Goal: Task Accomplishment & Management: Use online tool/utility

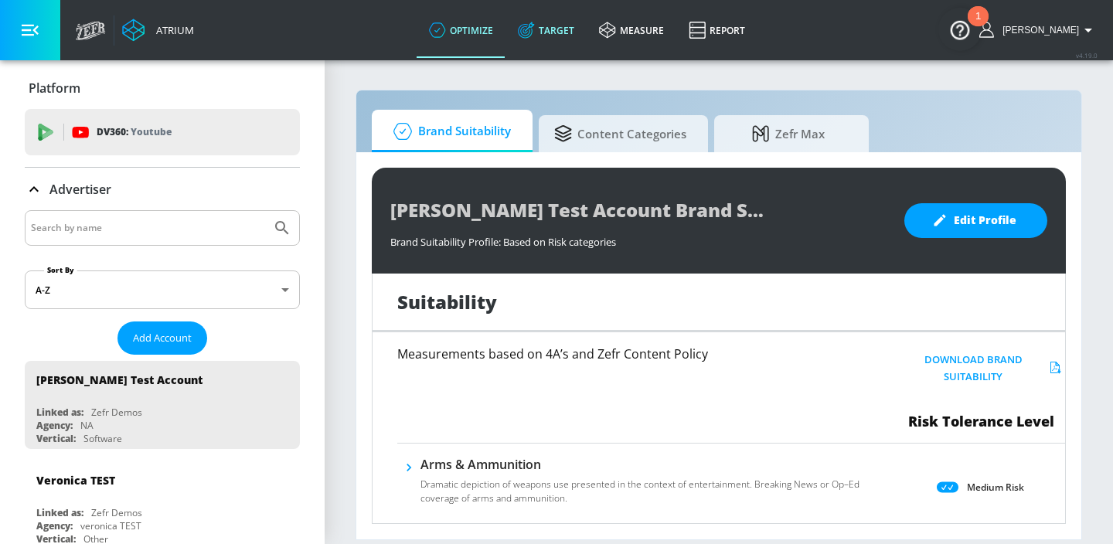
click at [556, 23] on link "Target" at bounding box center [545, 30] width 81 height 56
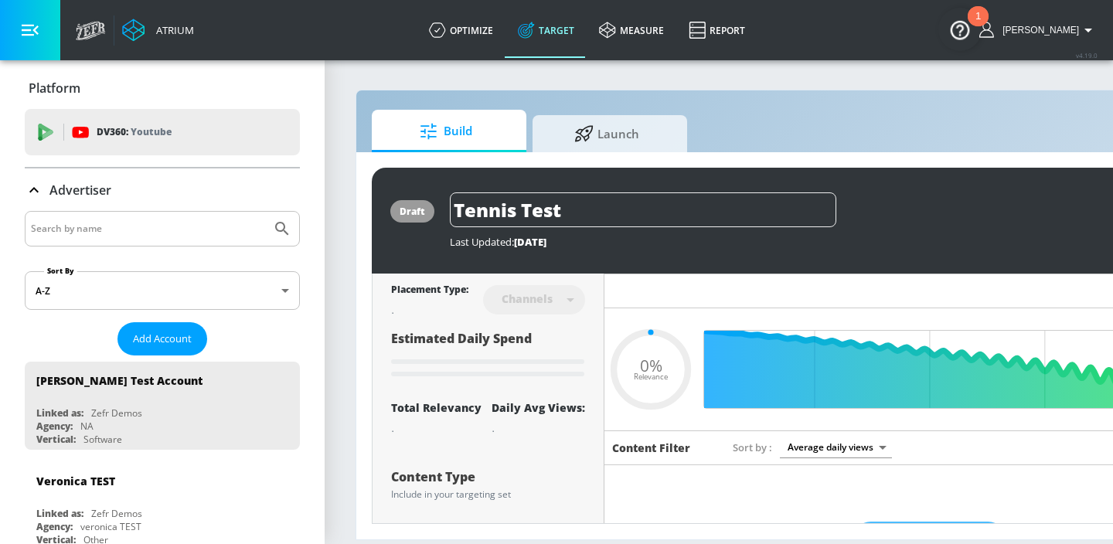
type input "0.05"
click at [107, 229] on input "Search by name" at bounding box center [148, 229] width 234 height 20
type input "general [PERSON_NAME]"
click at [265, 212] on button "Submit Search" at bounding box center [282, 229] width 34 height 34
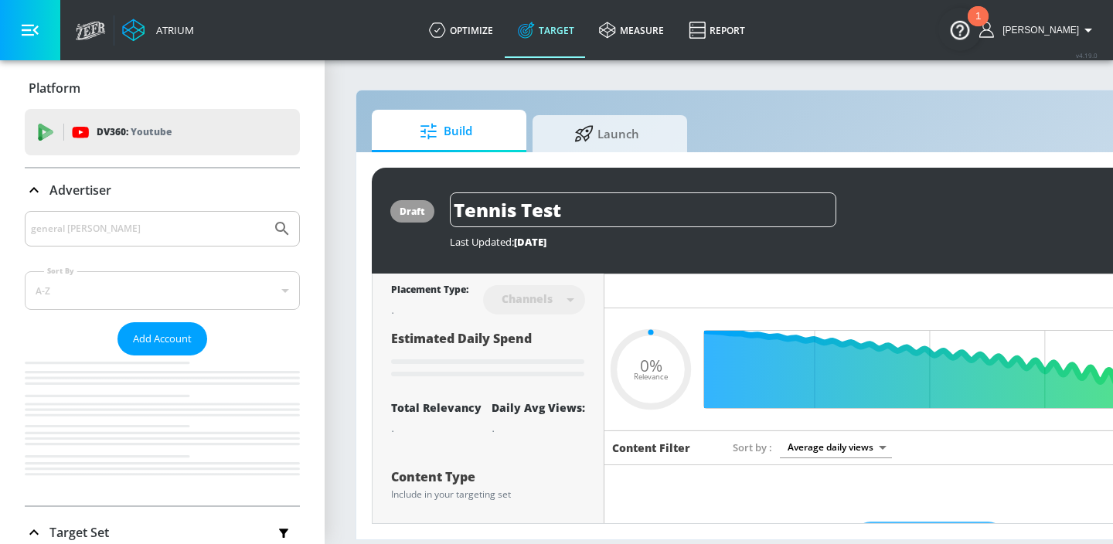
type input "0.05"
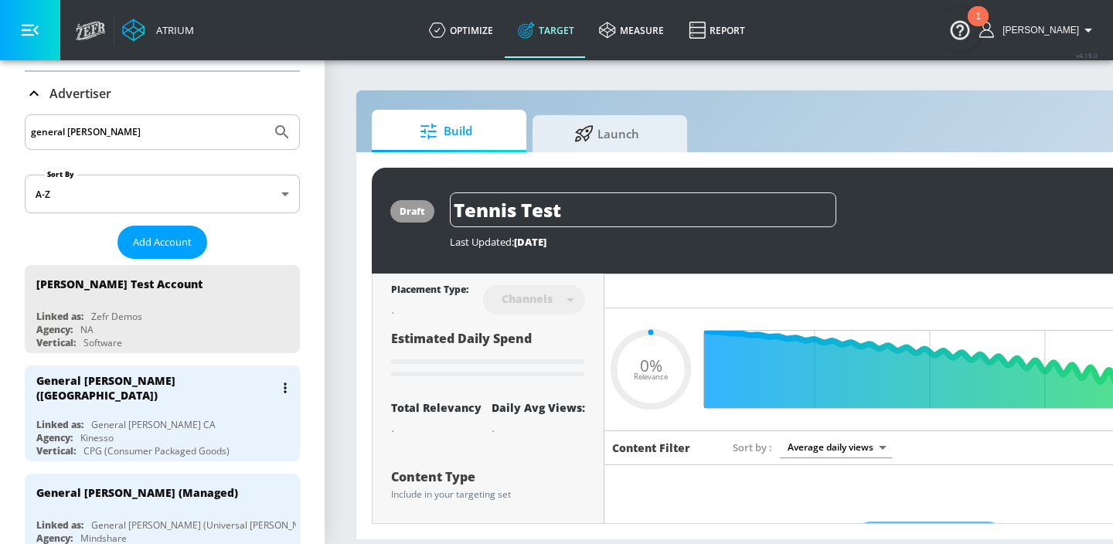
scroll to position [108, 0]
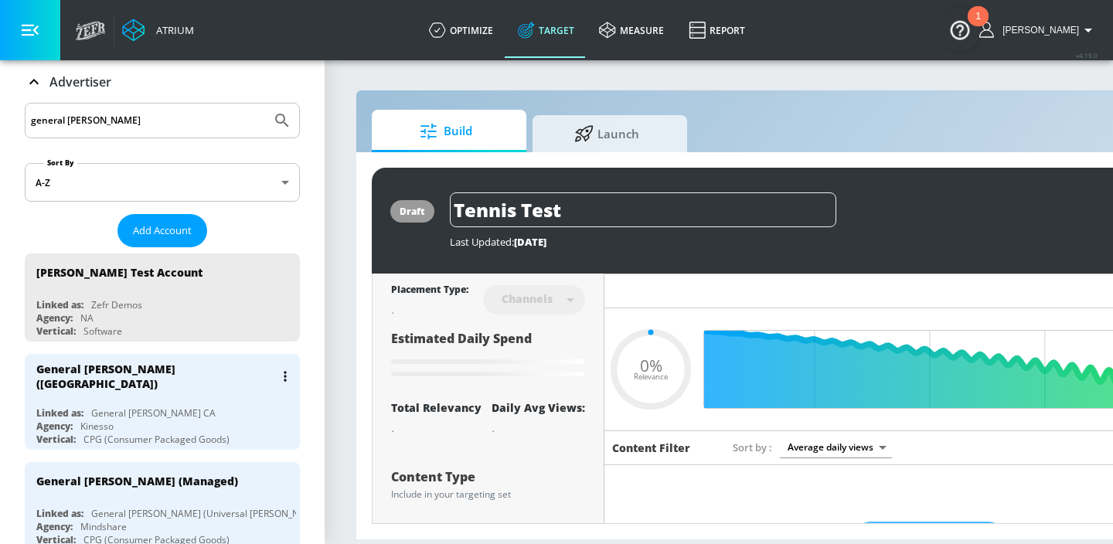
click at [124, 368] on div "General [PERSON_NAME] ([GEOGRAPHIC_DATA])" at bounding box center [155, 376] width 238 height 29
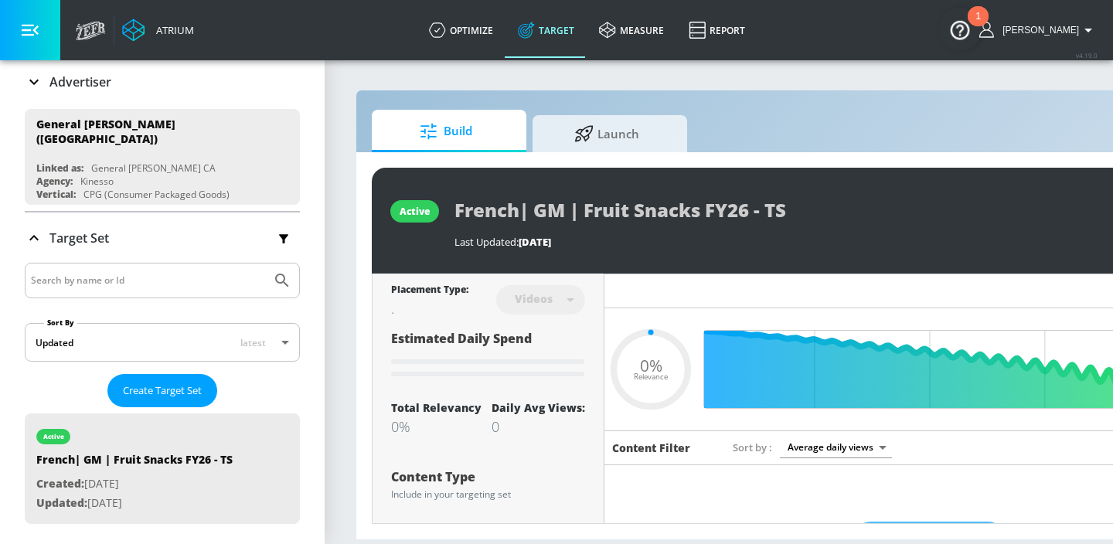
type input "0.3"
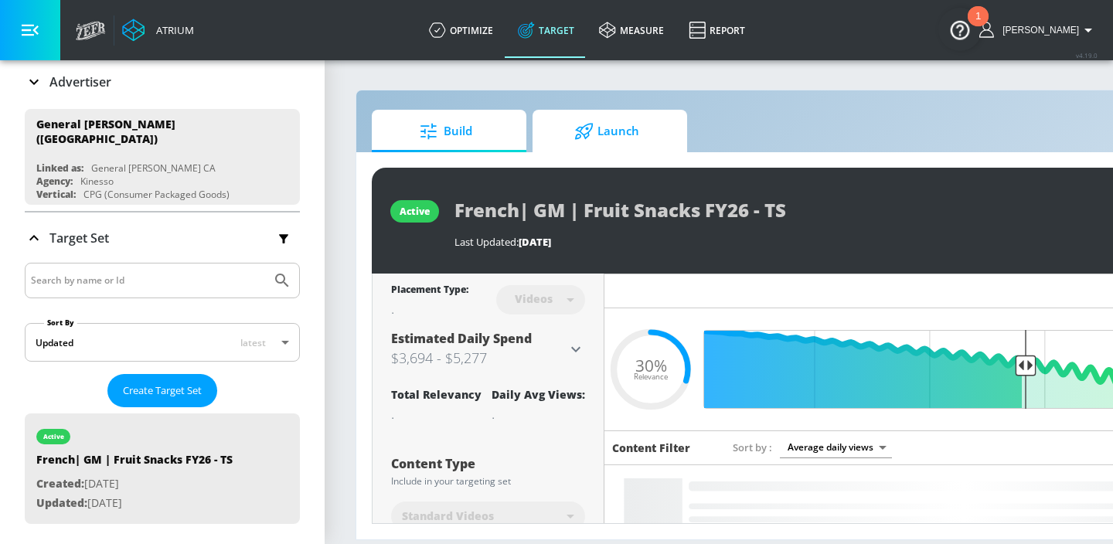
click at [611, 128] on span "Launch" at bounding box center [606, 131] width 117 height 37
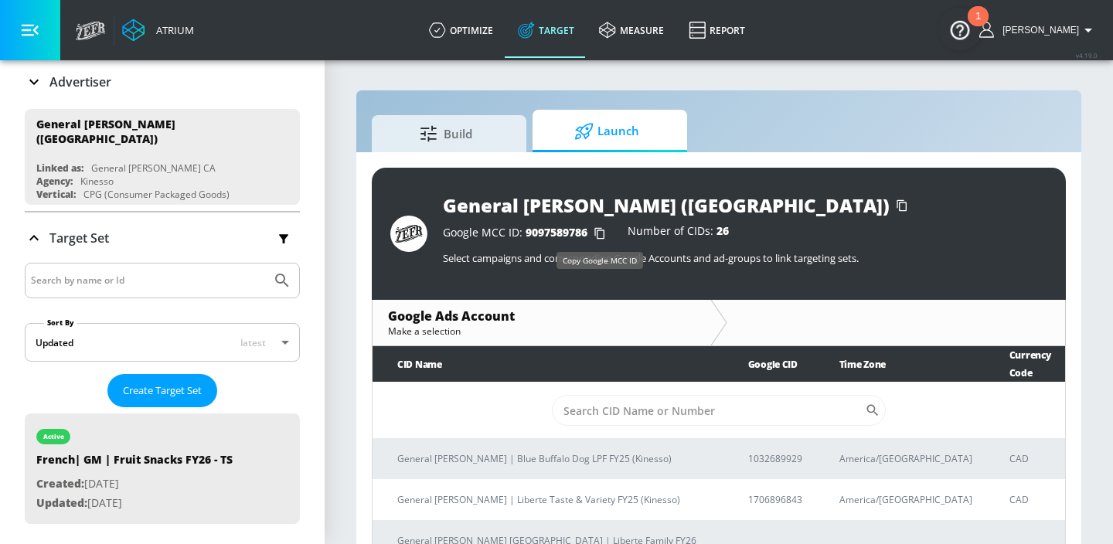
click at [600, 236] on icon "button" at bounding box center [599, 233] width 25 height 25
